Goal: Check status

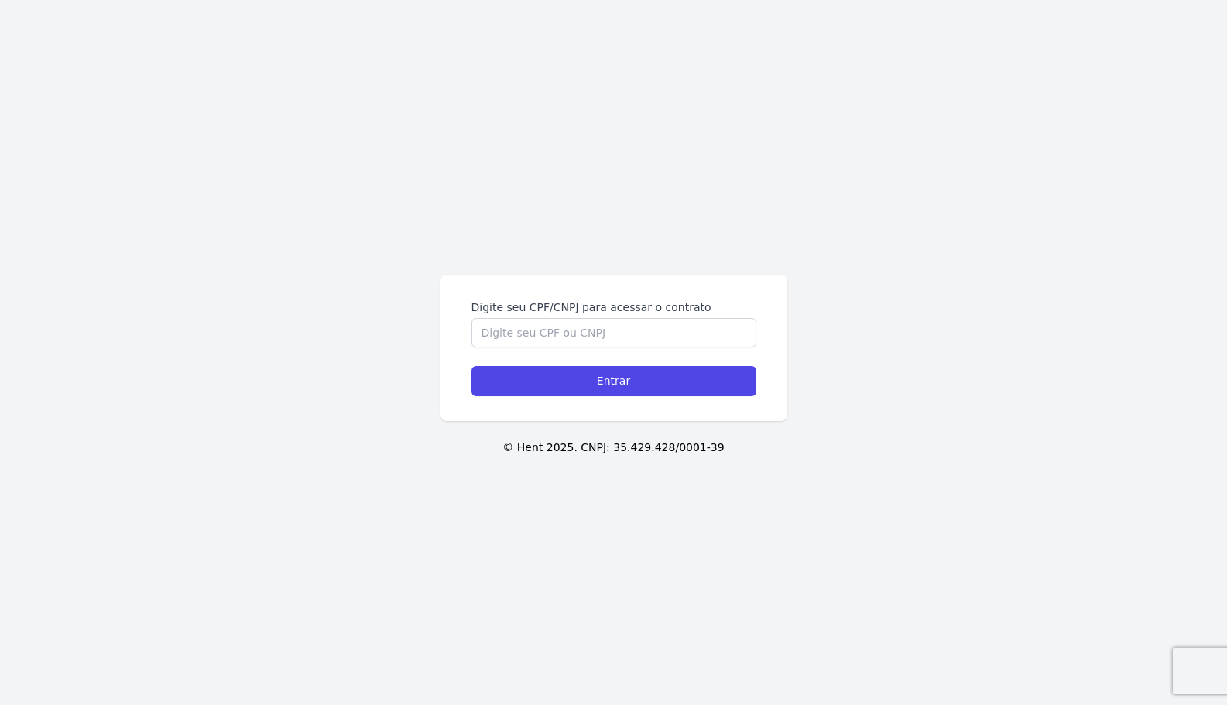
click at [662, 351] on form "Digite seu CPF/CNPJ para acessar o contrato Entrar" at bounding box center [613, 348] width 285 height 97
click at [674, 339] on input "Digite seu CPF/CNPJ para acessar o contrato" at bounding box center [613, 332] width 285 height 29
type input "16134382736"
click at [471, 366] on input "Entrar" at bounding box center [613, 381] width 285 height 30
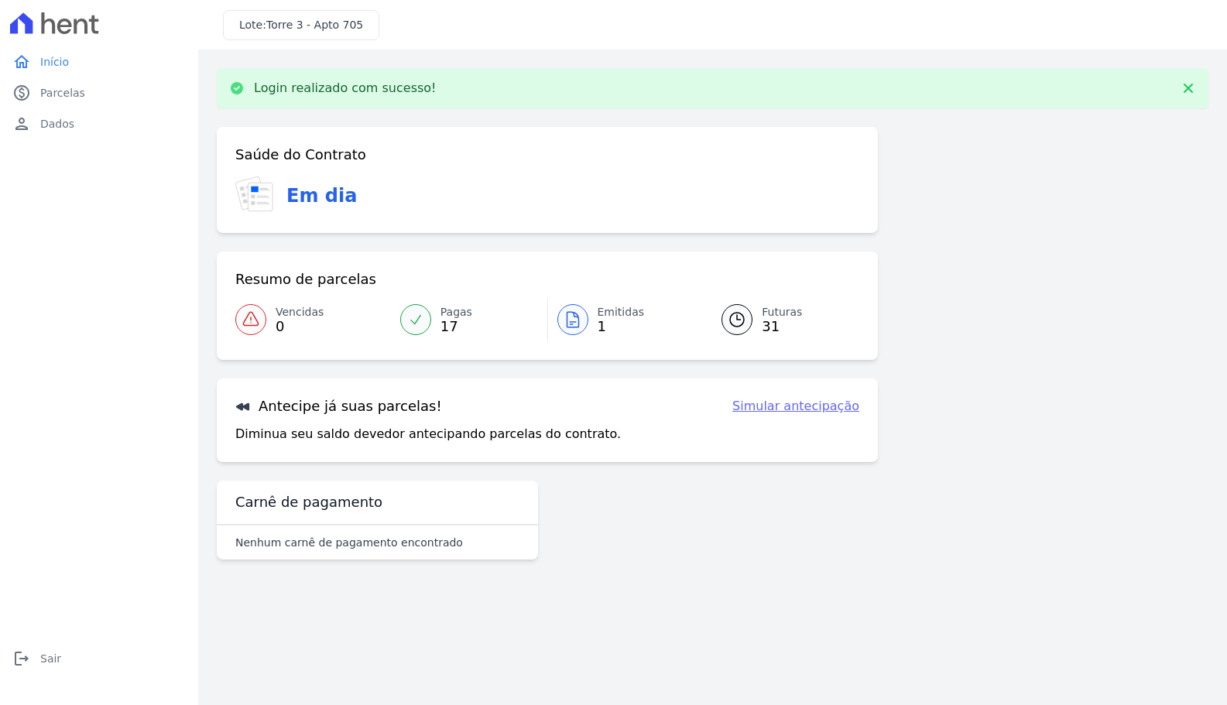
click at [595, 330] on link "Emitidas 1" at bounding box center [626, 319] width 156 height 43
